Goal: Communication & Community: Answer question/provide support

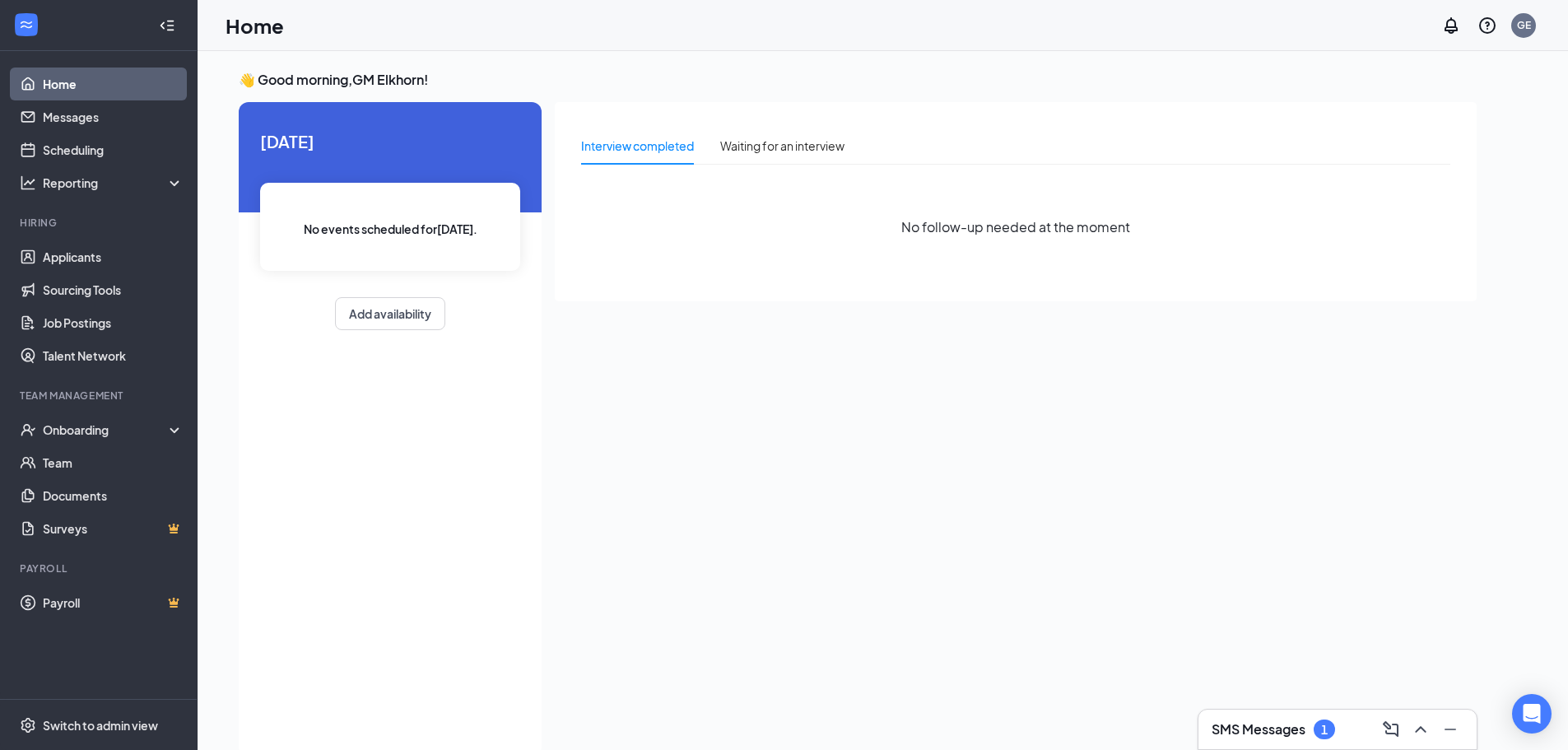
click at [1291, 737] on h3 "SMS Messages" at bounding box center [1258, 729] width 94 height 18
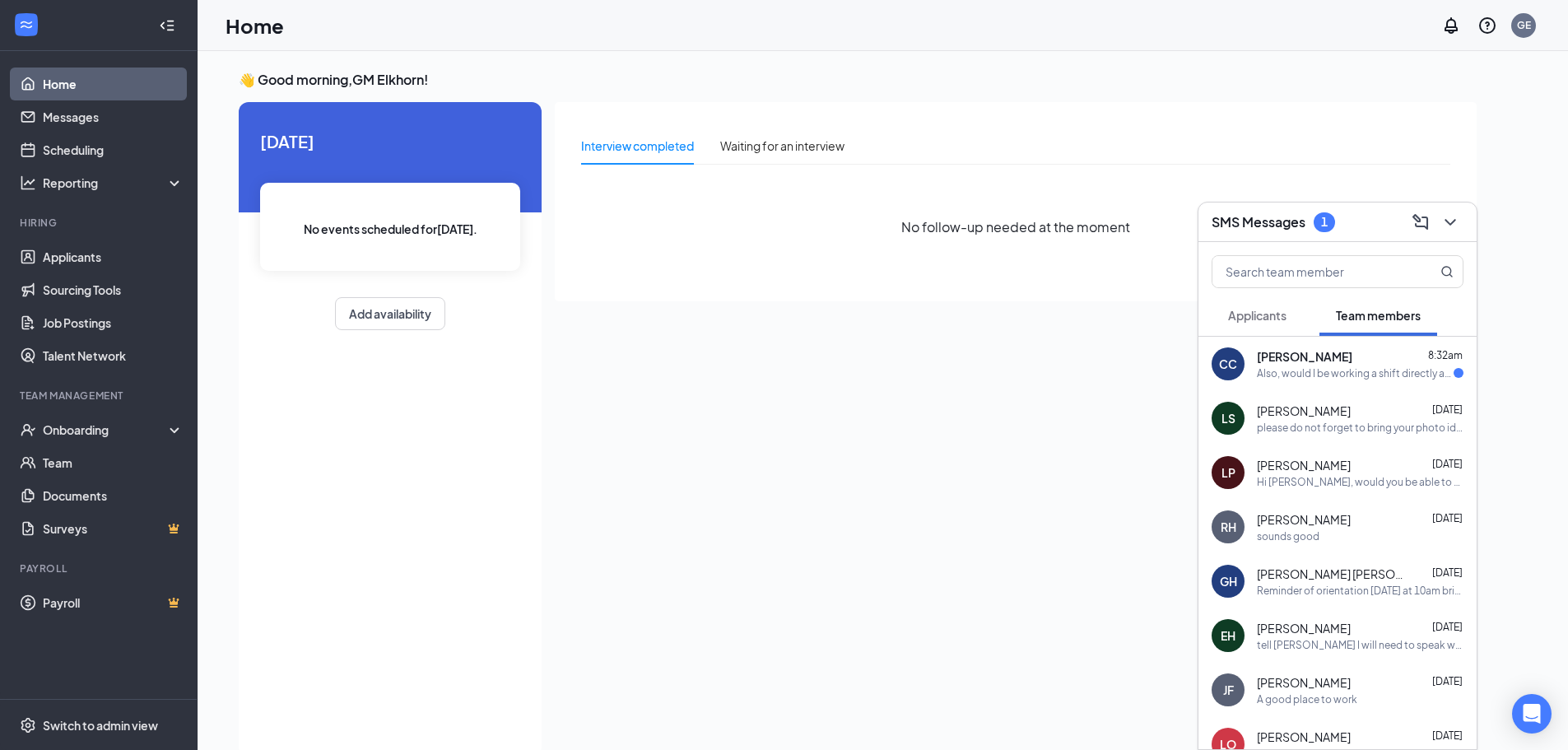
click at [1307, 382] on div "CC [PERSON_NAME] 8:32am Also, would I be working a shift directly after?" at bounding box center [1338, 364] width 278 height 54
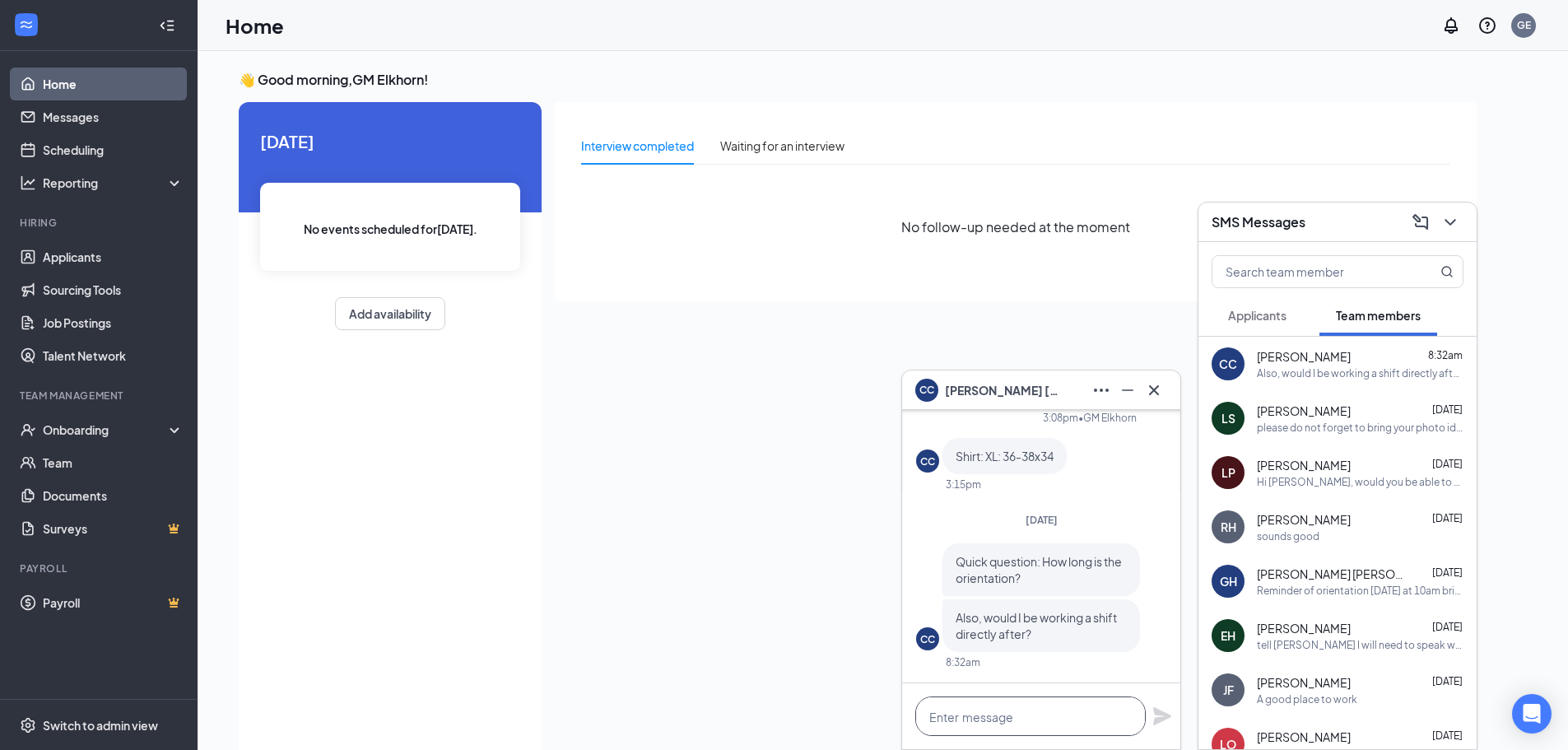
click at [1059, 719] on textarea at bounding box center [1031, 716] width 230 height 39
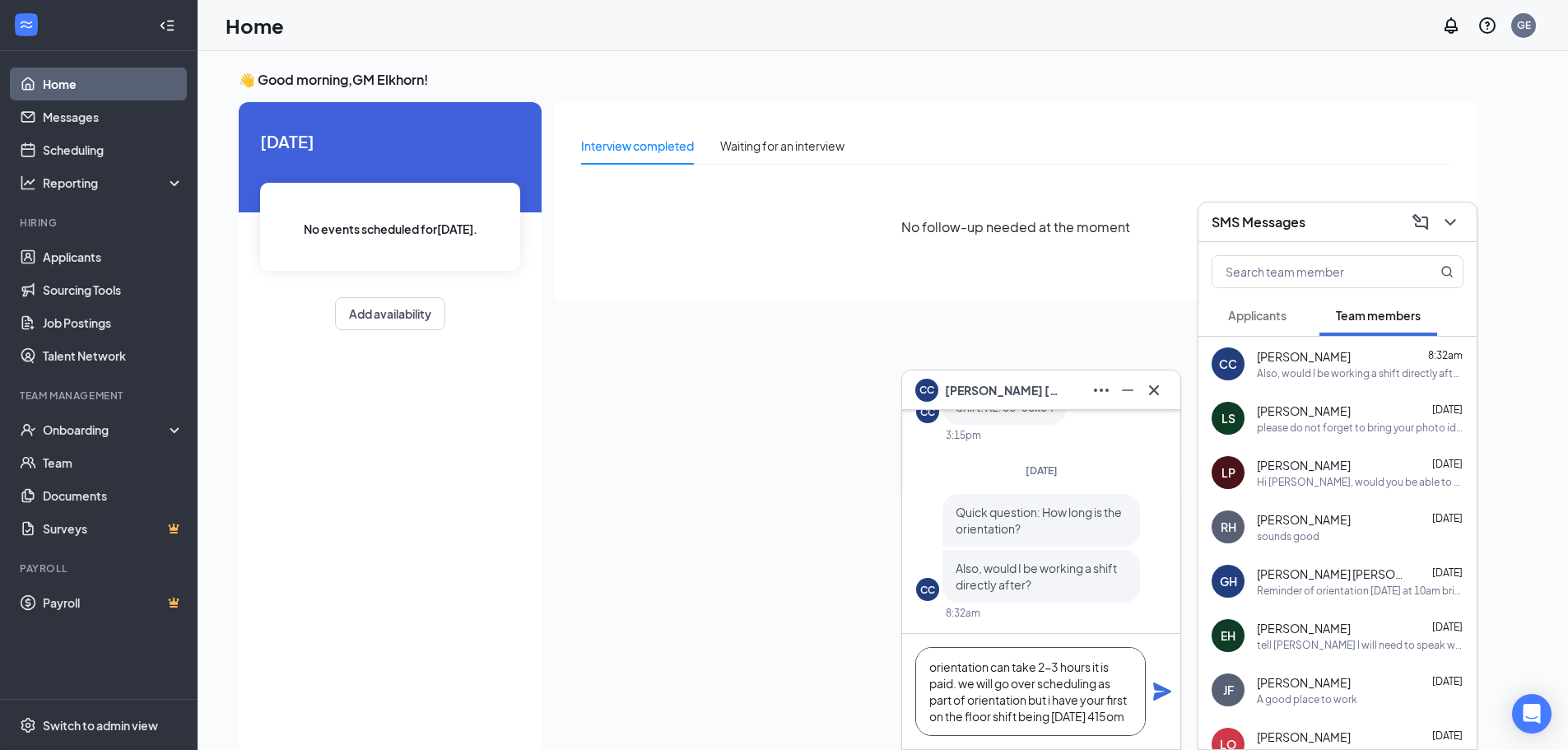
scroll to position [17, 0]
click at [1009, 727] on textarea "orientation can take 2-3 hours it is paid. we will go over scheduling as part o…" at bounding box center [1031, 691] width 230 height 89
type textarea "orientation can take 2-3 hours it is paid. we will go over scheduling as part o…"
click at [1157, 699] on icon "Plane" at bounding box center [1162, 691] width 18 height 18
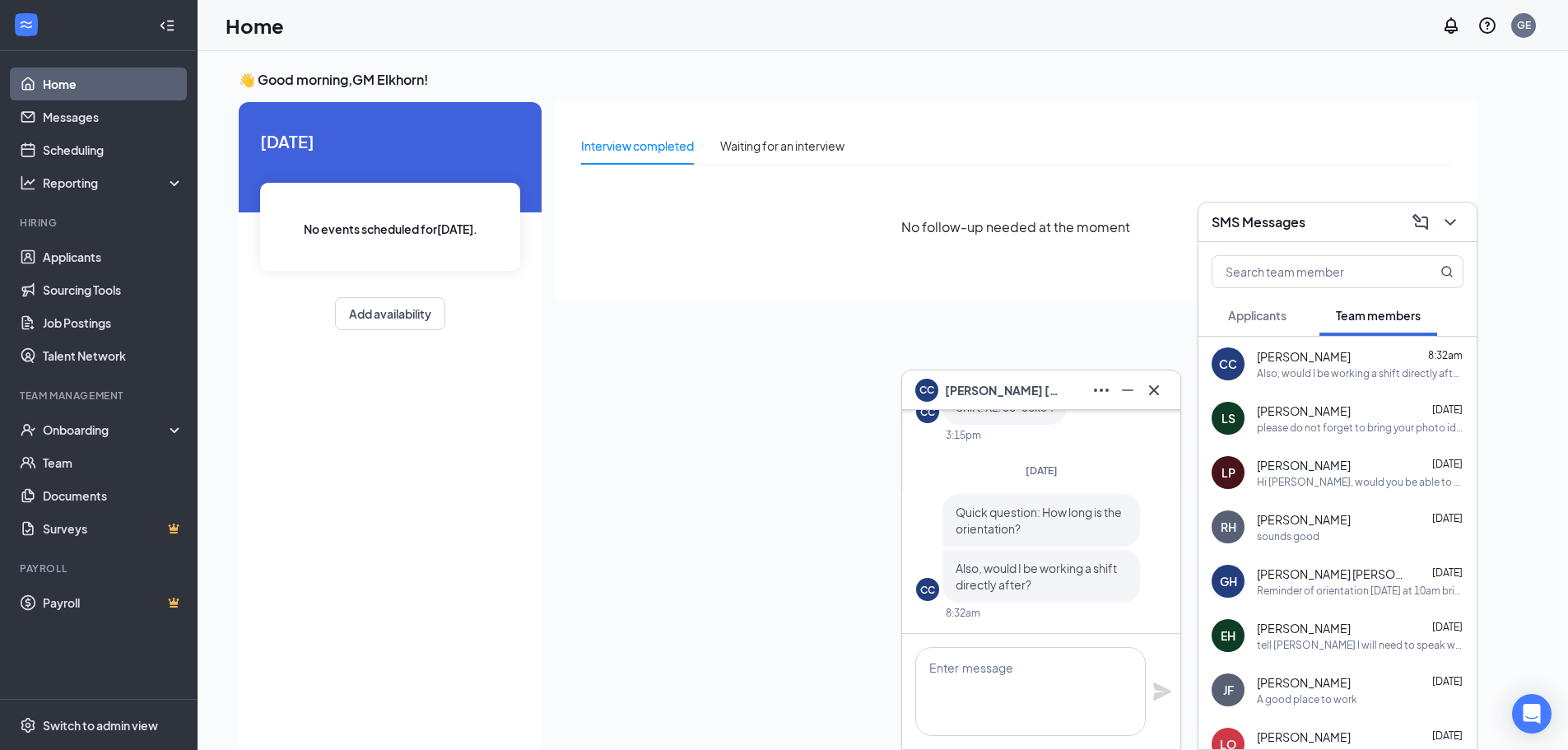
scroll to position [0, 0]
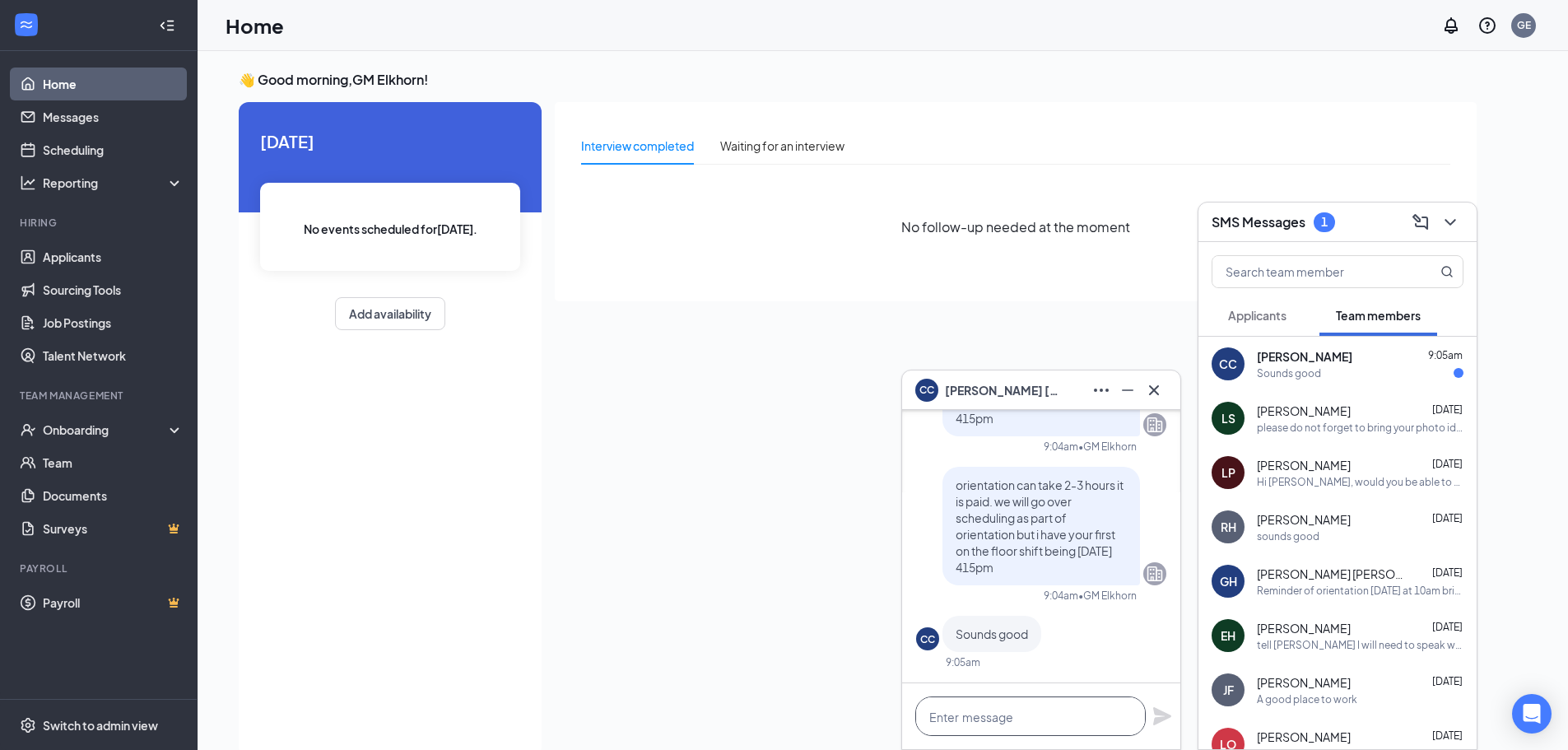
click at [1065, 721] on textarea at bounding box center [1031, 716] width 230 height 39
type textarea "d"
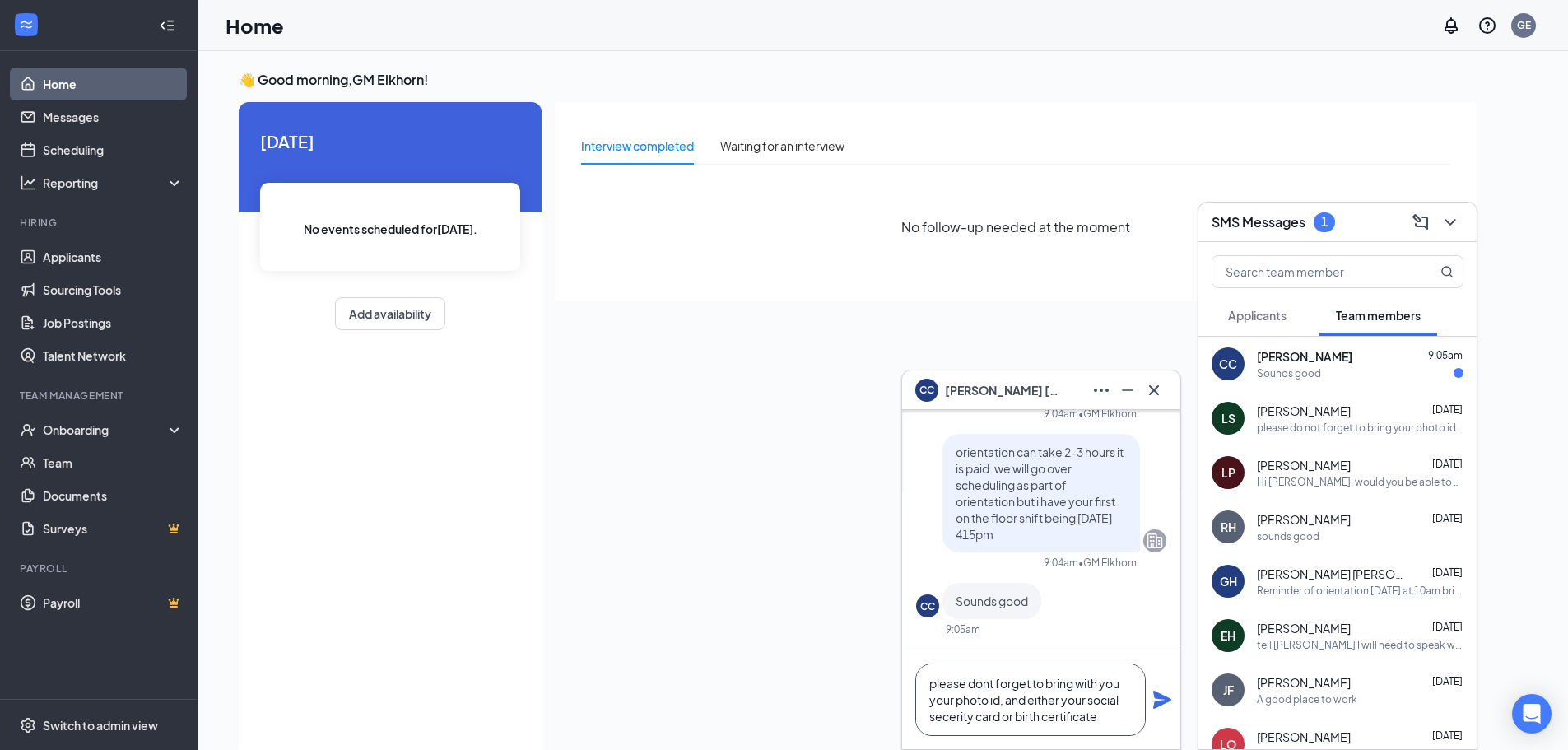
click at [957, 714] on textarea "please dont forget to bring with you your photo id, and either your social sece…" at bounding box center [1031, 699] width 230 height 72
click at [1107, 718] on textarea "please dont forget to bring with you your photo id, and either your social secu…" at bounding box center [1031, 699] width 230 height 72
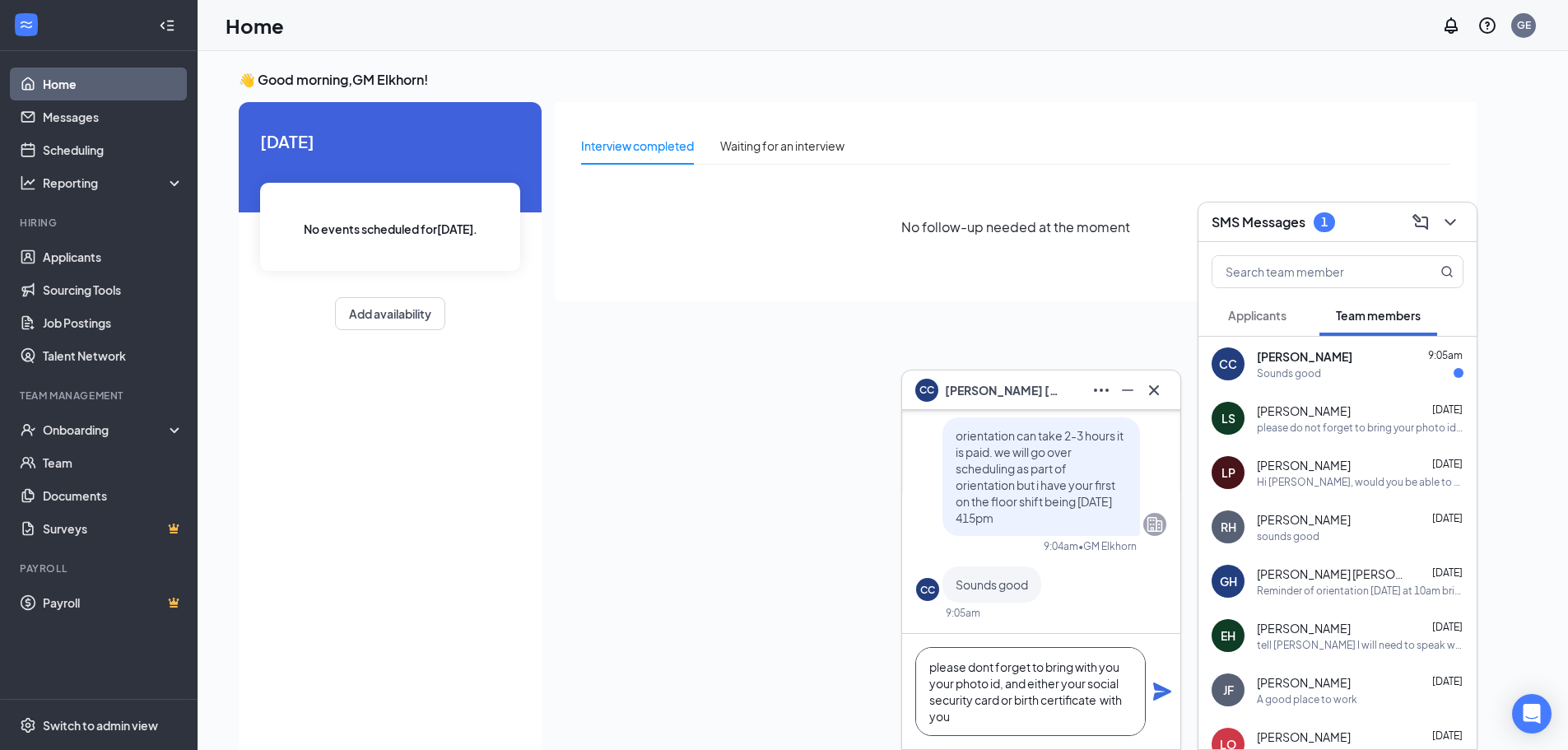
click at [986, 670] on textarea "please dont forget to bring with you your photo id, and either your social secu…" at bounding box center [1031, 691] width 230 height 89
click at [1051, 663] on textarea "please don't forget to bring with you your photo id, and either your social sec…" at bounding box center [1031, 691] width 230 height 89
click at [1071, 719] on textarea "please don't forget to physically bring with you your photo id, and either your…" at bounding box center [1031, 691] width 230 height 89
type textarea "please don't forget to physically bring with you your photo id, and either your…"
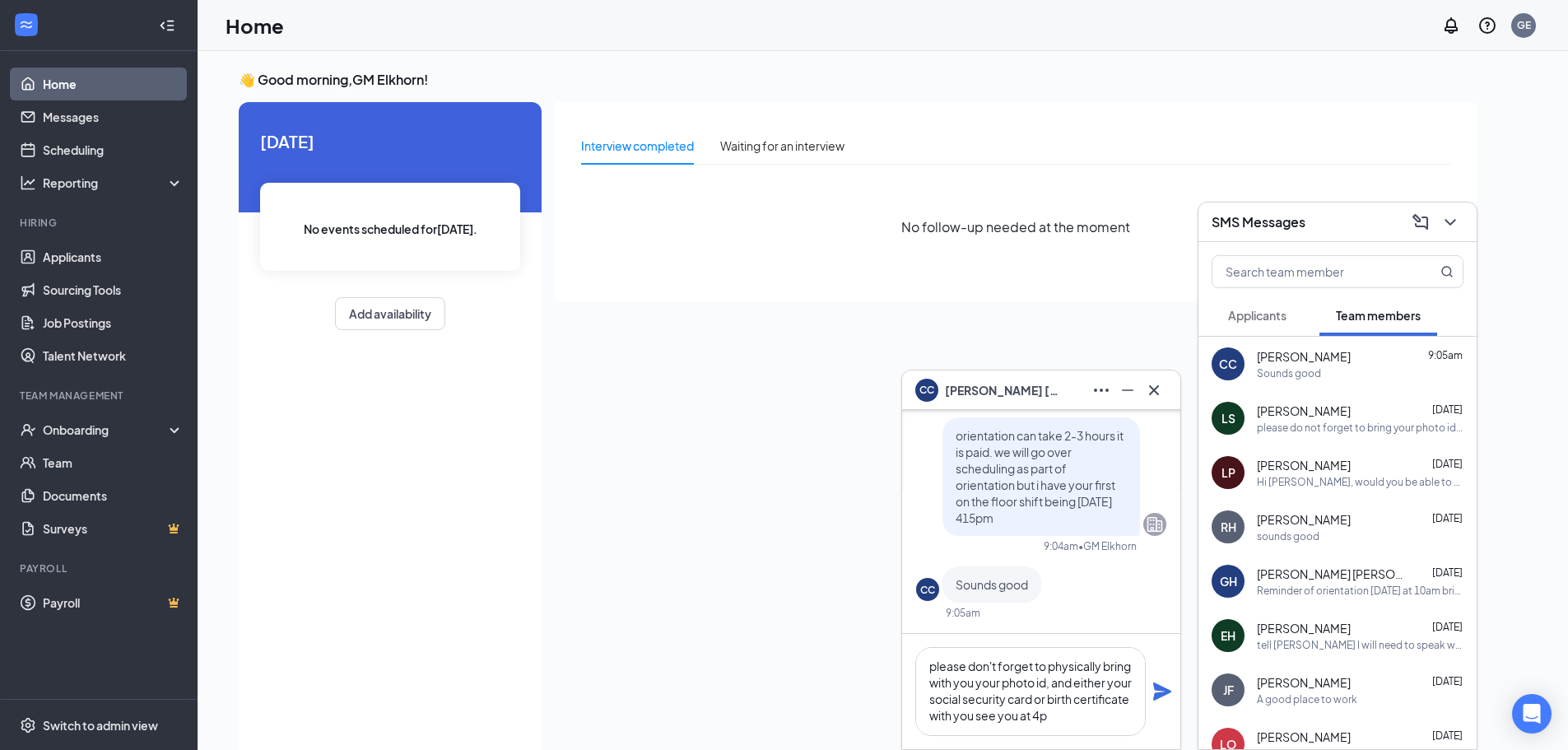
click at [1164, 692] on icon "Plane" at bounding box center [1162, 691] width 18 height 18
